Goal: Navigation & Orientation: Find specific page/section

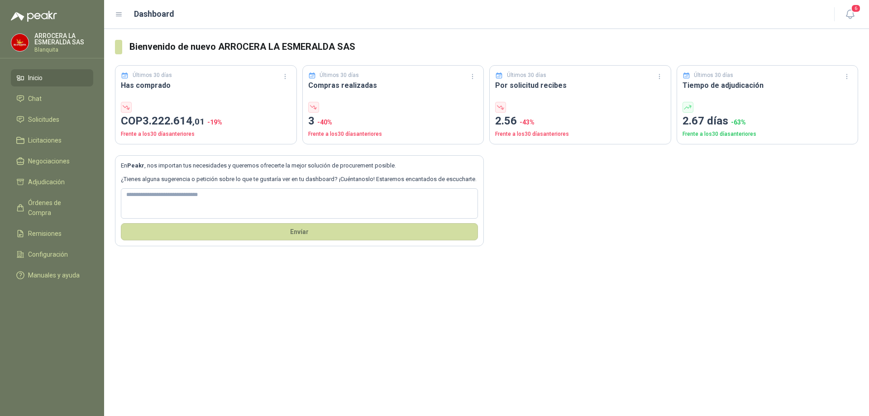
drag, startPoint x: 0, startPoint y: 0, endPoint x: 658, endPoint y: 39, distance: 659.4
click at [658, 39] on section "Bienvenido de nuevo ARROCERA LA ESMERALDA SAS Últimos 30 días Has comprado COP …" at bounding box center [486, 143] width 765 height 228
click at [43, 99] on li "Chat" at bounding box center [51, 99] width 71 height 10
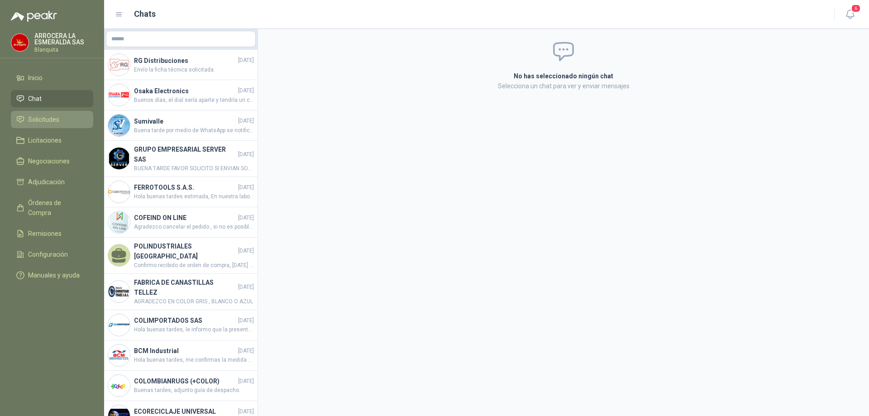
click at [49, 115] on span "Solicitudes" at bounding box center [43, 119] width 31 height 10
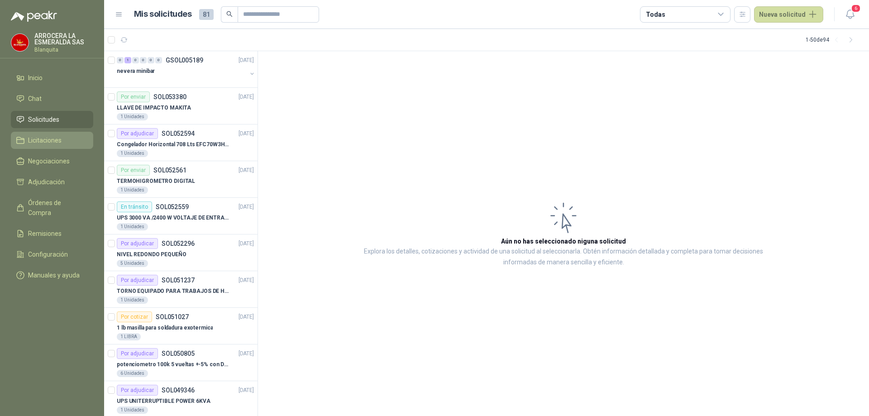
click at [37, 143] on span "Licitaciones" at bounding box center [44, 140] width 33 height 10
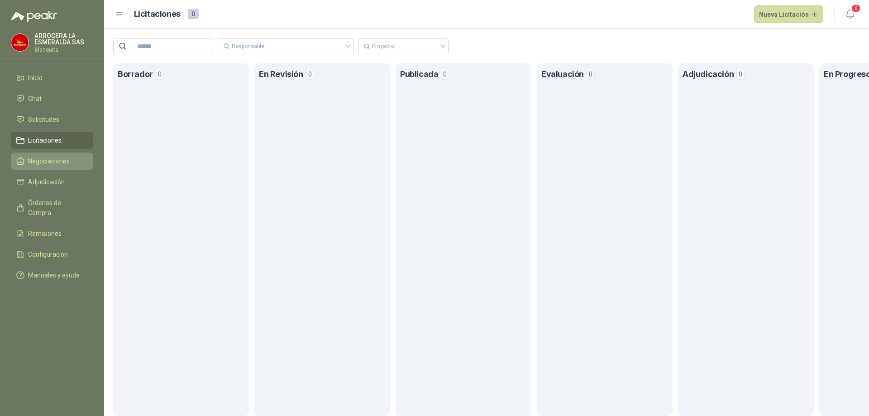
click at [41, 162] on span "Negociaciones" at bounding box center [49, 161] width 42 height 10
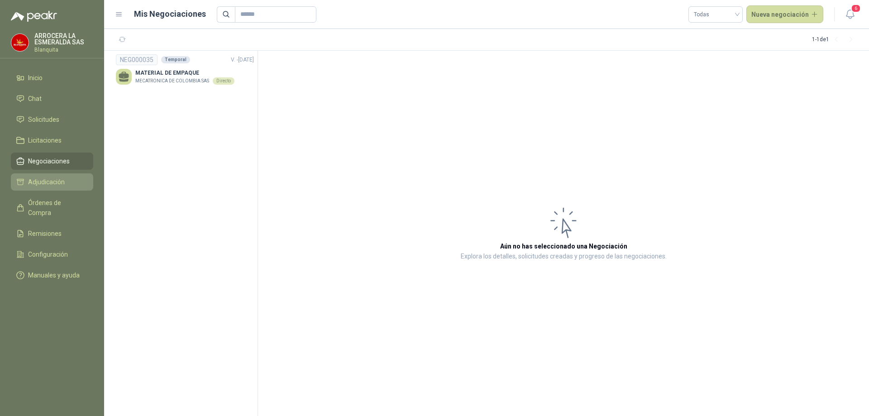
click at [40, 185] on span "Adjudicación" at bounding box center [46, 182] width 37 height 10
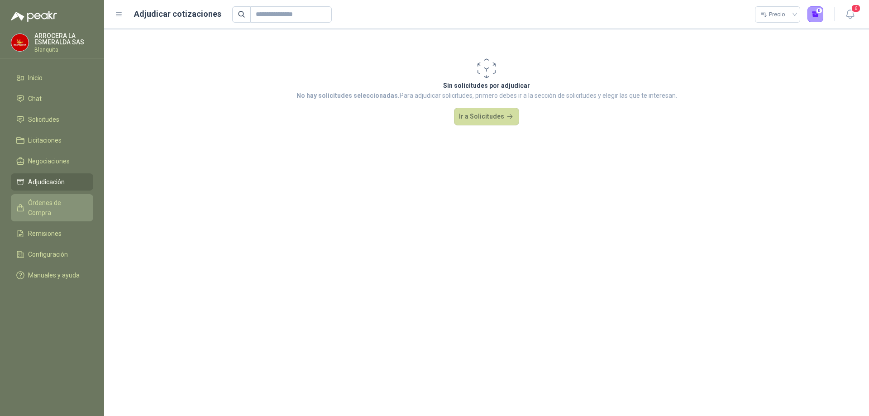
click at [60, 205] on span "Órdenes de Compra" at bounding box center [56, 208] width 57 height 20
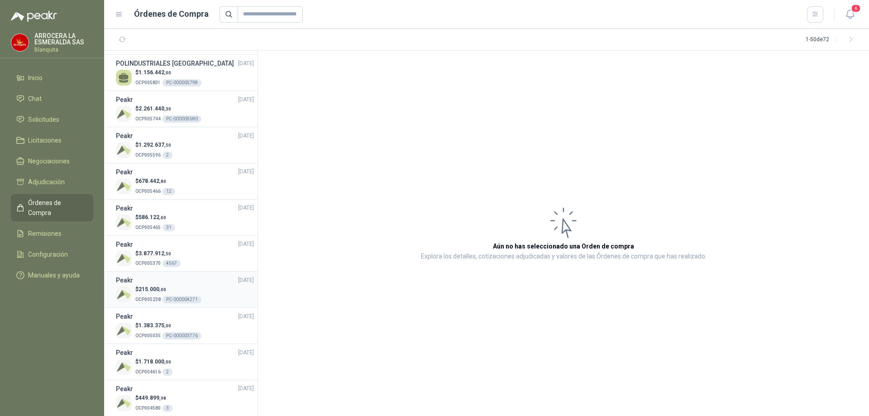
scroll to position [407, 0]
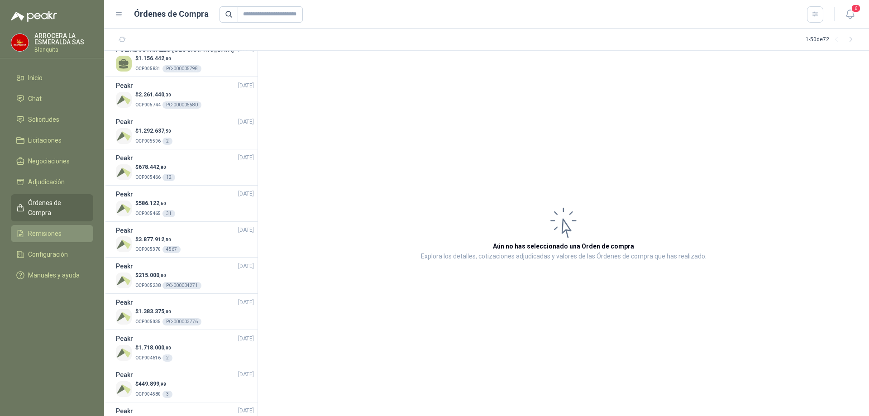
click at [44, 228] on span "Remisiones" at bounding box center [44, 233] width 33 height 10
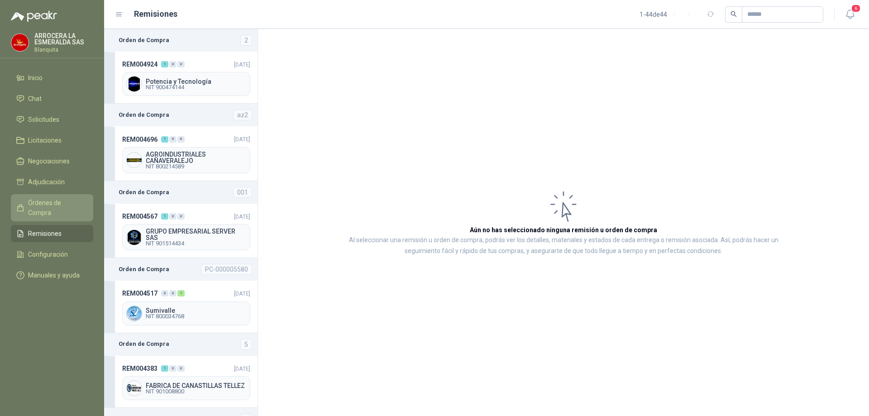
click at [54, 204] on span "Órdenes de Compra" at bounding box center [56, 208] width 57 height 20
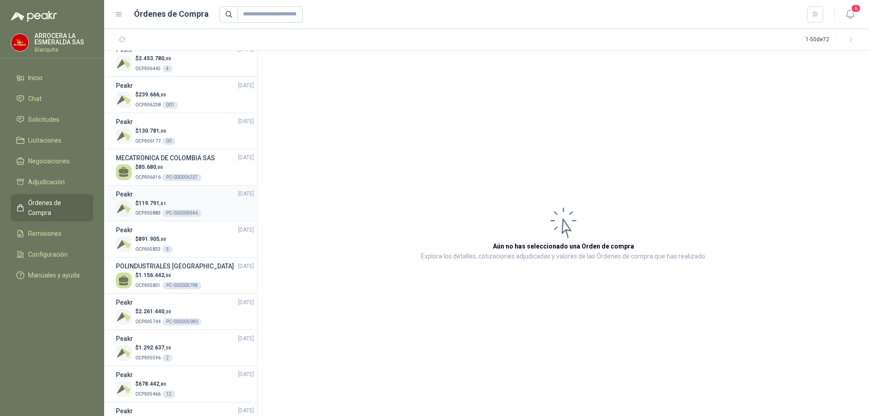
scroll to position [271, 0]
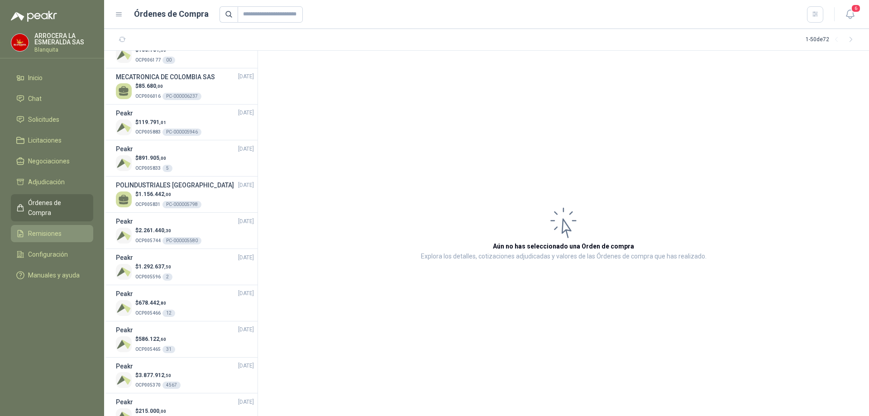
click at [33, 228] on span "Remisiones" at bounding box center [44, 233] width 33 height 10
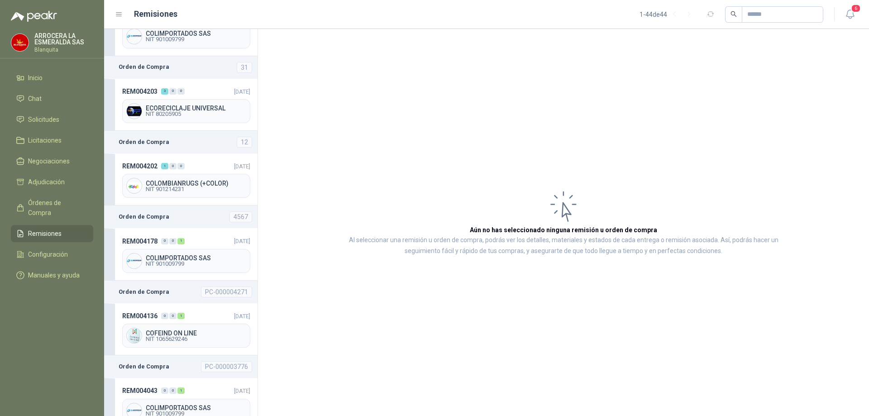
scroll to position [502, 0]
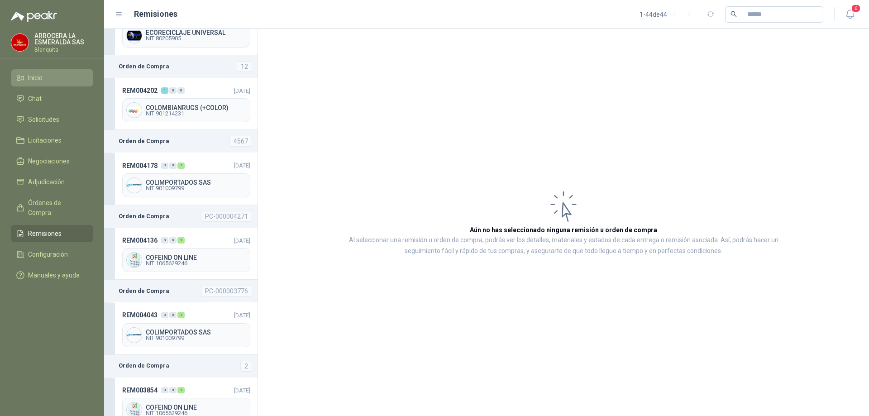
click at [29, 80] on span "Inicio" at bounding box center [35, 78] width 14 height 10
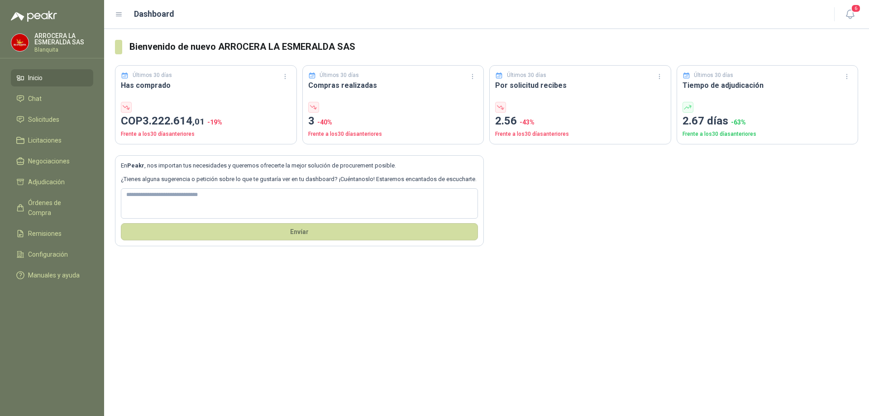
drag, startPoint x: 288, startPoint y: 90, endPoint x: 279, endPoint y: 93, distance: 9.6
click at [287, 91] on div "Últimos 30 días Has comprado COP 3.222.614 ,01 -19 % Frente a los 30 días anter…" at bounding box center [206, 104] width 182 height 79
click at [252, 99] on div "Últimos 30 días Has comprado COP 3.222.614 ,01 -19 % Frente a los 30 días anter…" at bounding box center [206, 104] width 182 height 79
click at [237, 149] on div "En Peakr , nos importan tus necesidades y queremos ofrecerte la mejor solución …" at bounding box center [486, 195] width 743 height 102
click at [43, 95] on li "Chat" at bounding box center [51, 99] width 71 height 10
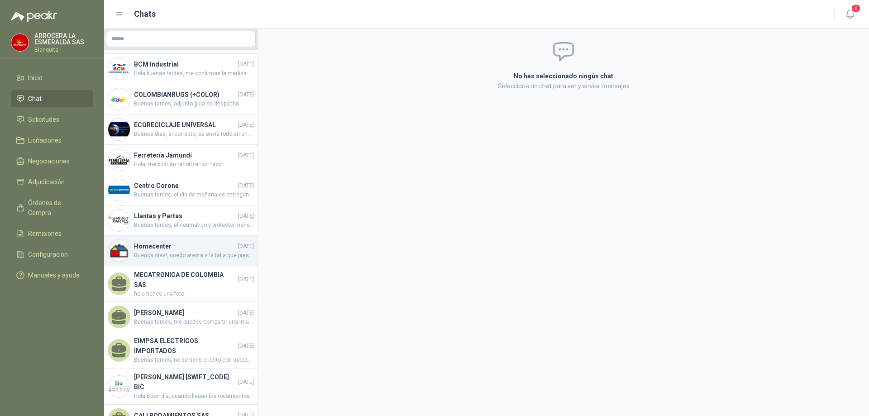
scroll to position [284, 0]
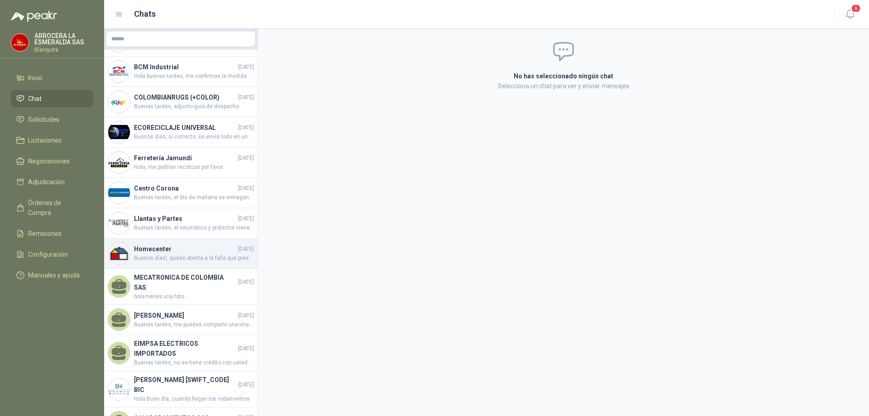
click at [177, 257] on span "Buenos días!, quedo atenta a la falla que presenta el lavamanos" at bounding box center [194, 258] width 120 height 9
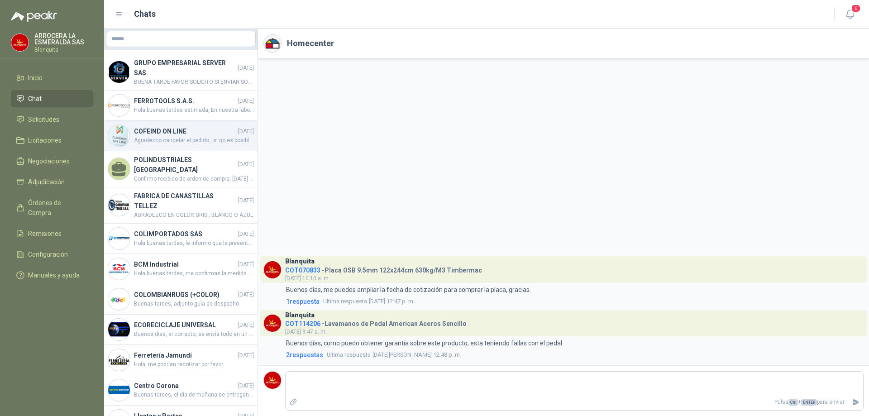
scroll to position [90, 0]
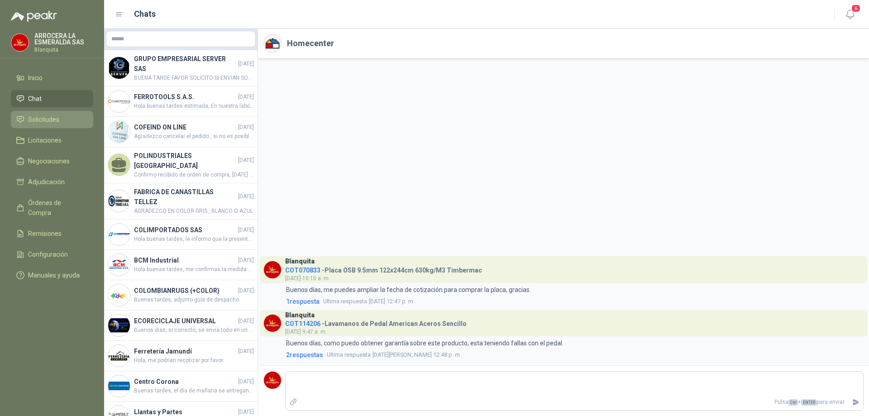
click at [47, 119] on span "Solicitudes" at bounding box center [43, 119] width 31 height 10
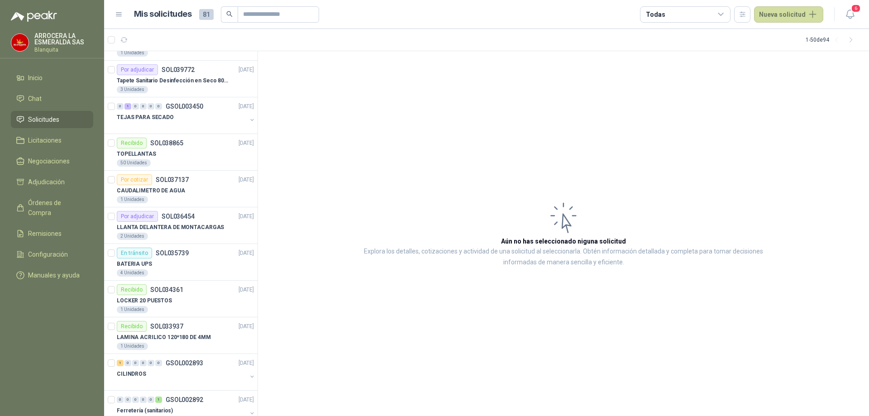
scroll to position [1040, 0]
